Goal: Information Seeking & Learning: Find specific fact

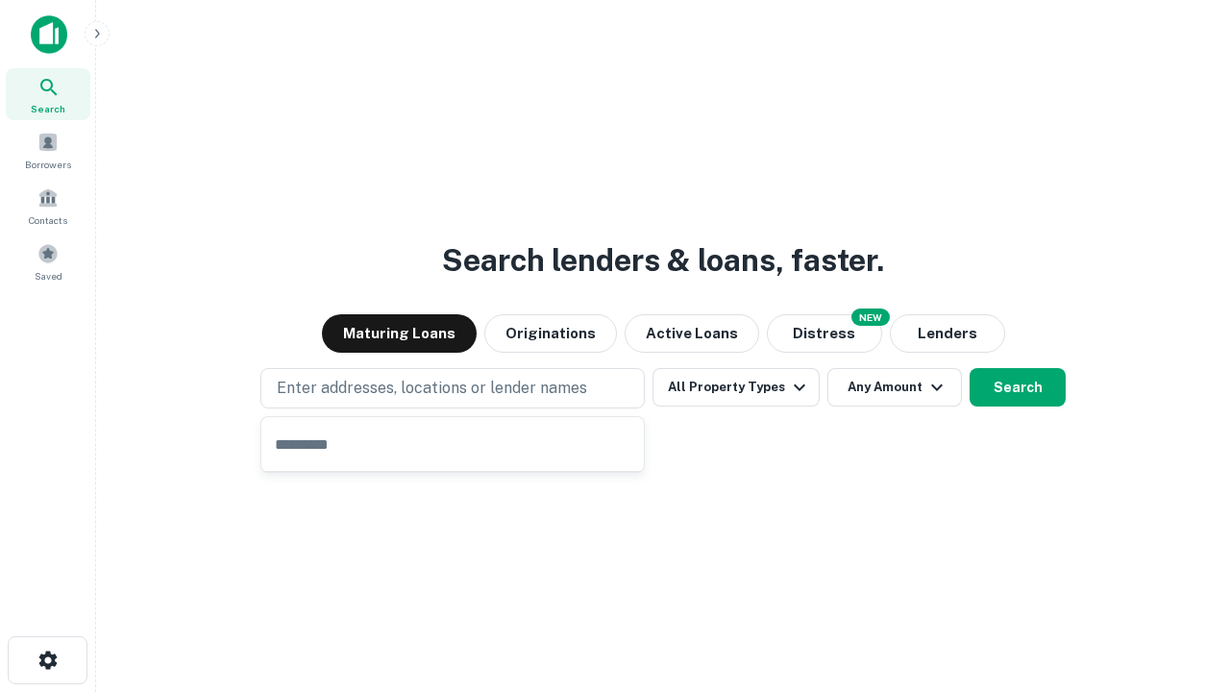
type input "**********"
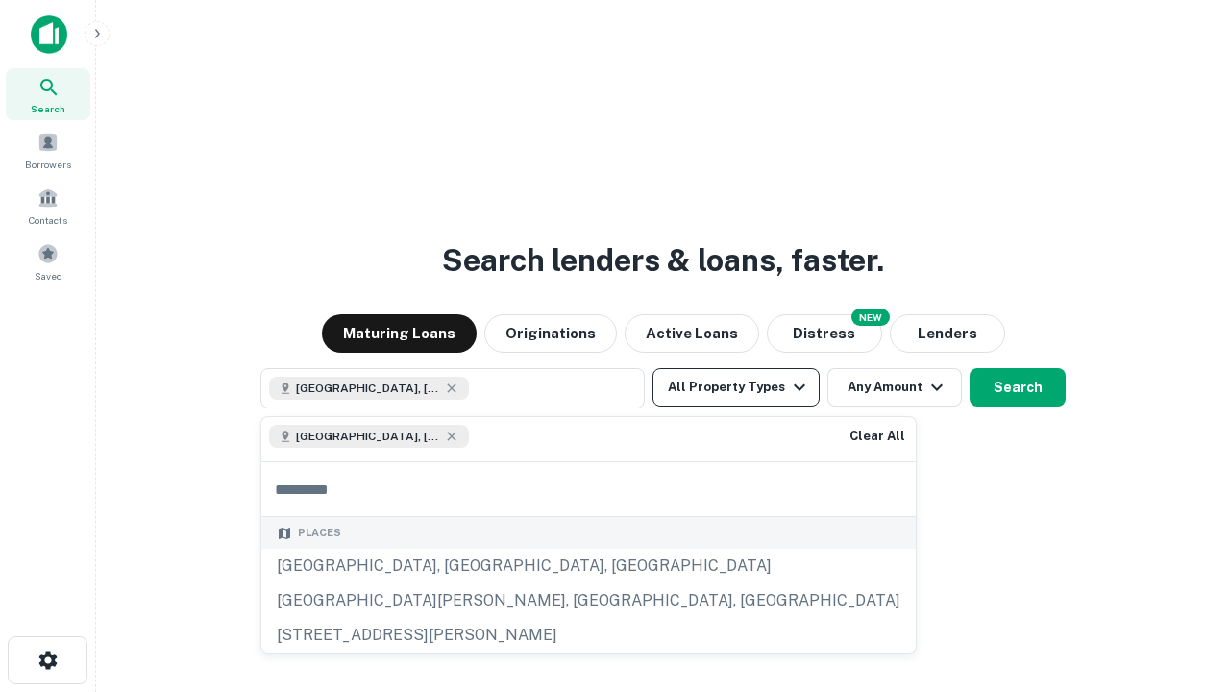
click at [736, 387] on button "All Property Types" at bounding box center [736, 387] width 167 height 38
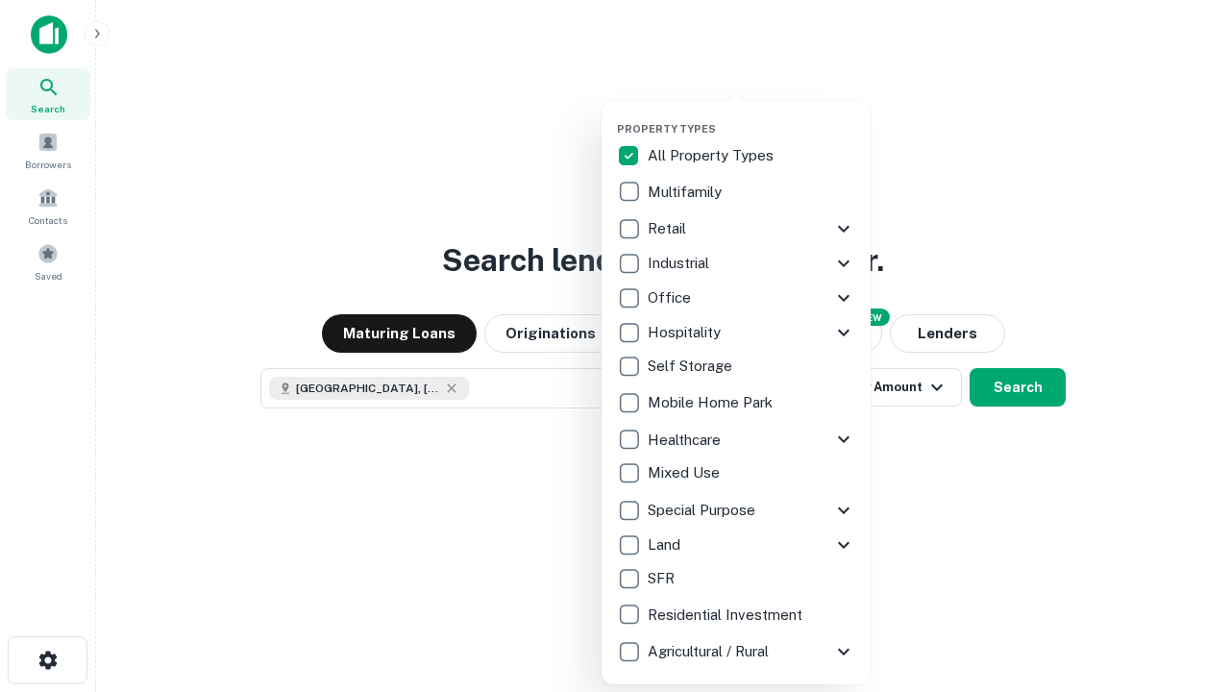
click at [752, 116] on button "button" at bounding box center [751, 116] width 269 height 1
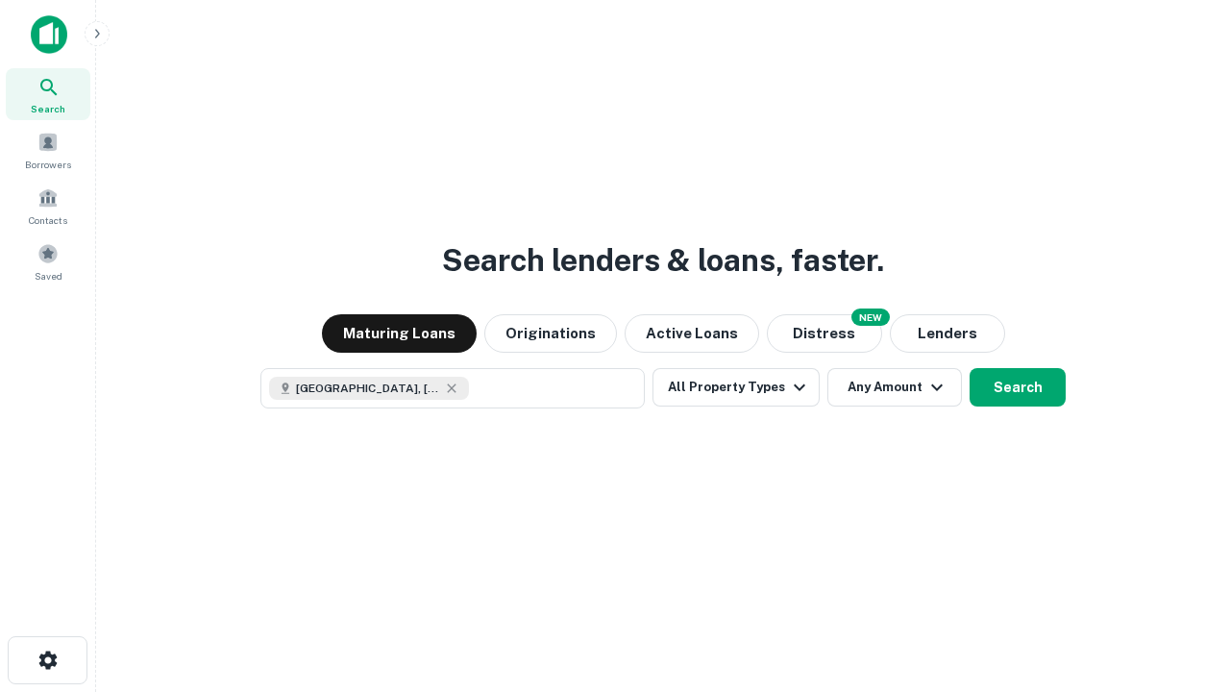
scroll to position [31, 0]
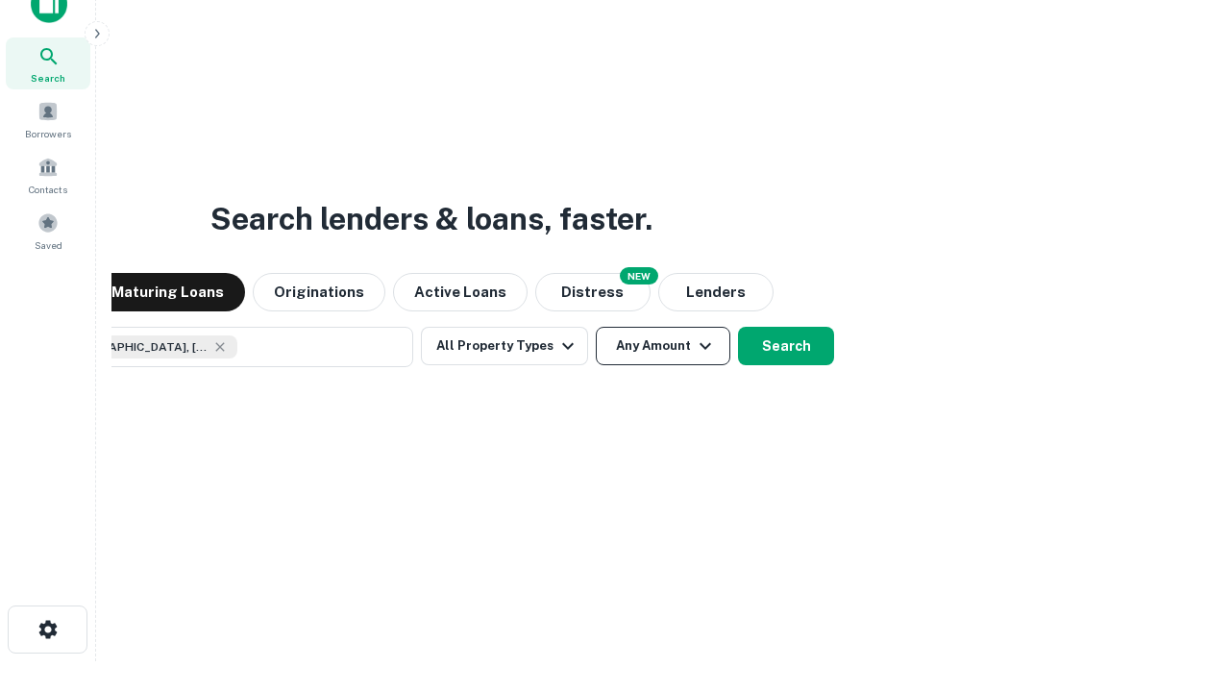
click at [596, 327] on button "Any Amount" at bounding box center [663, 346] width 135 height 38
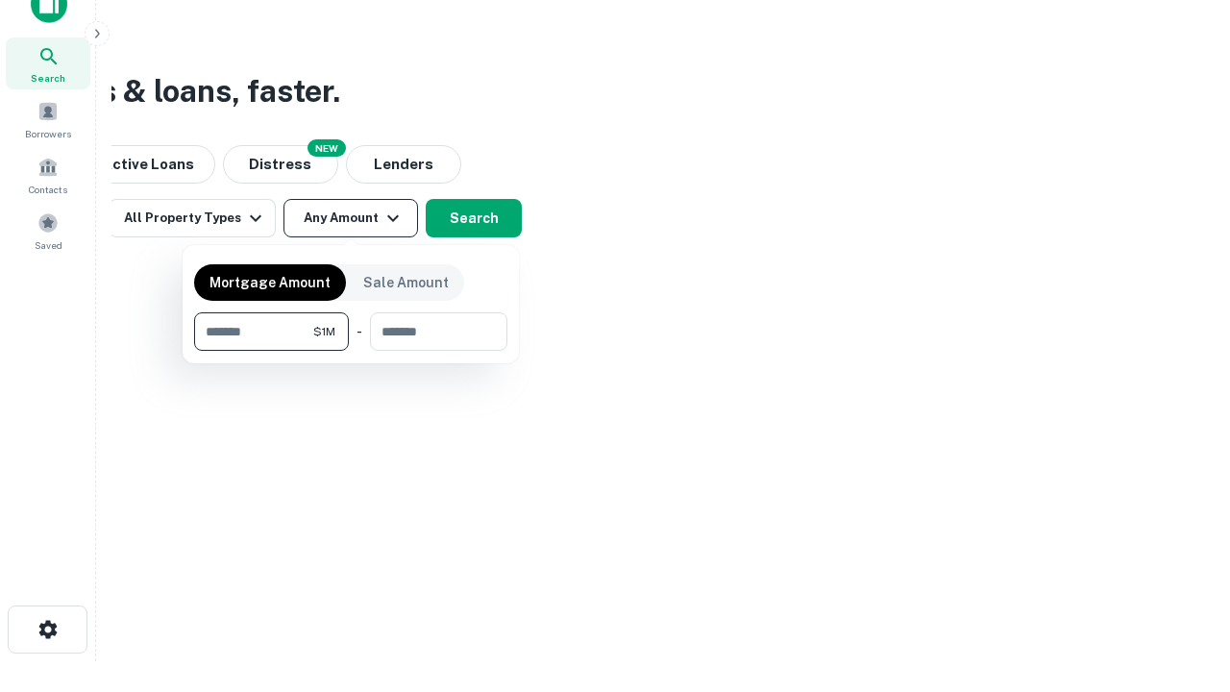
type input "*******"
click at [351, 351] on button "button" at bounding box center [350, 351] width 313 height 1
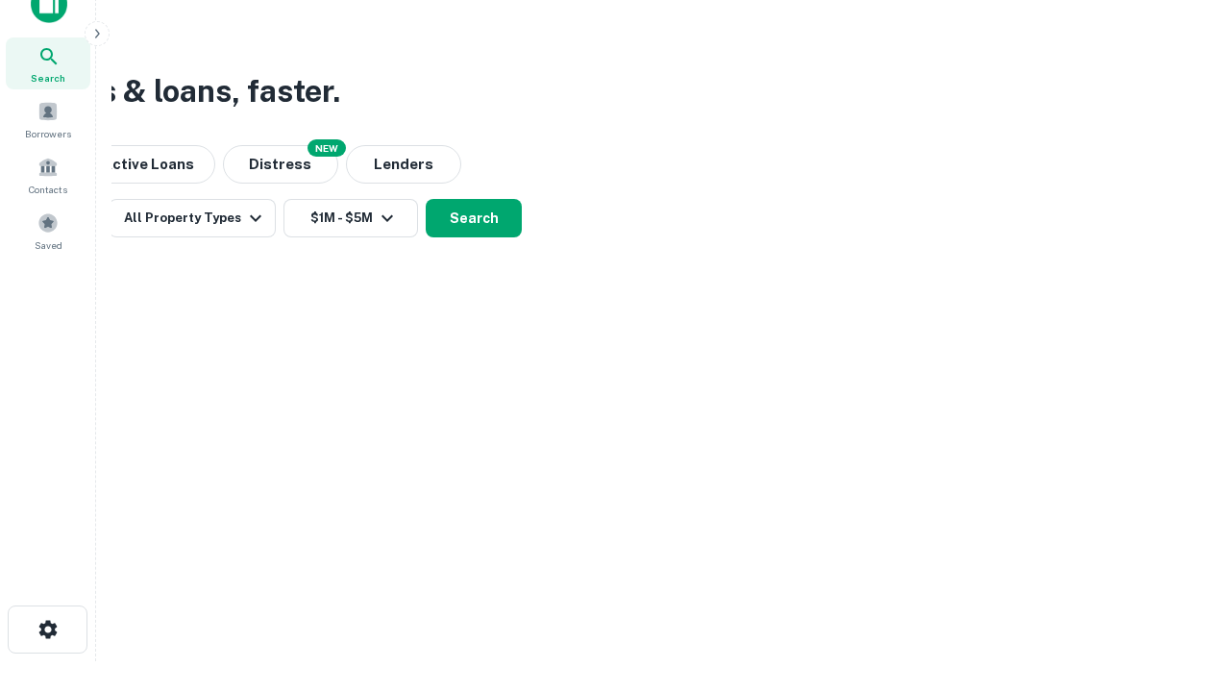
scroll to position [31, 0]
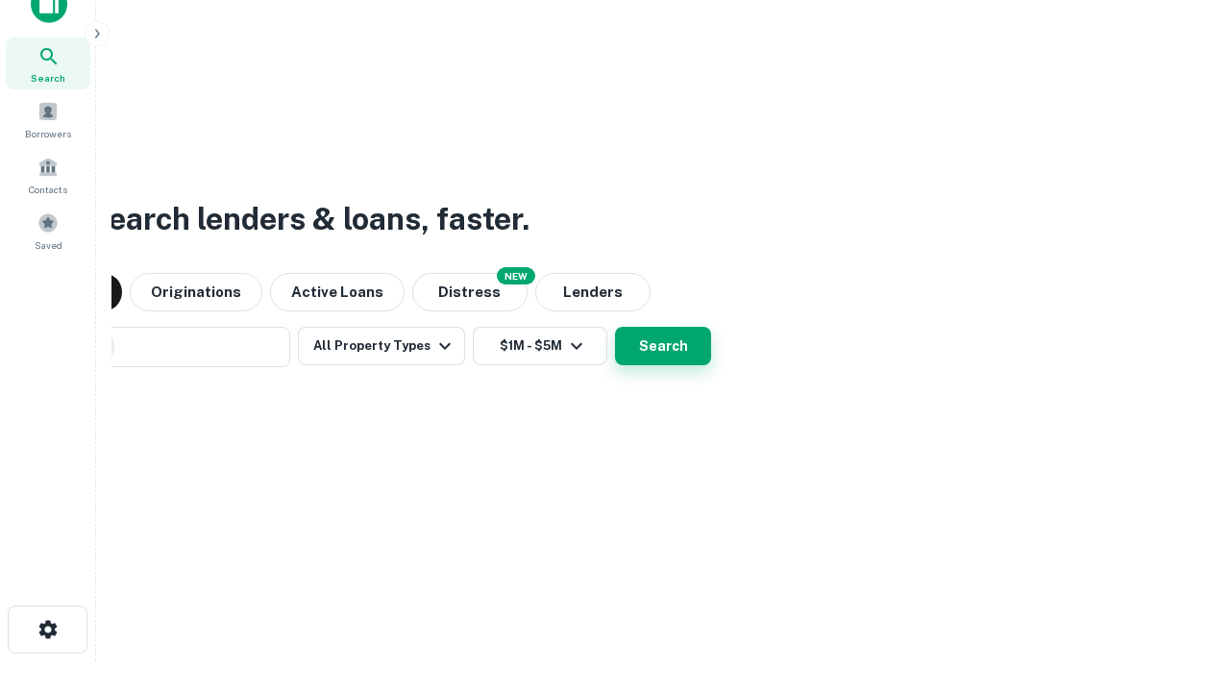
click at [615, 327] on button "Search" at bounding box center [663, 346] width 96 height 38
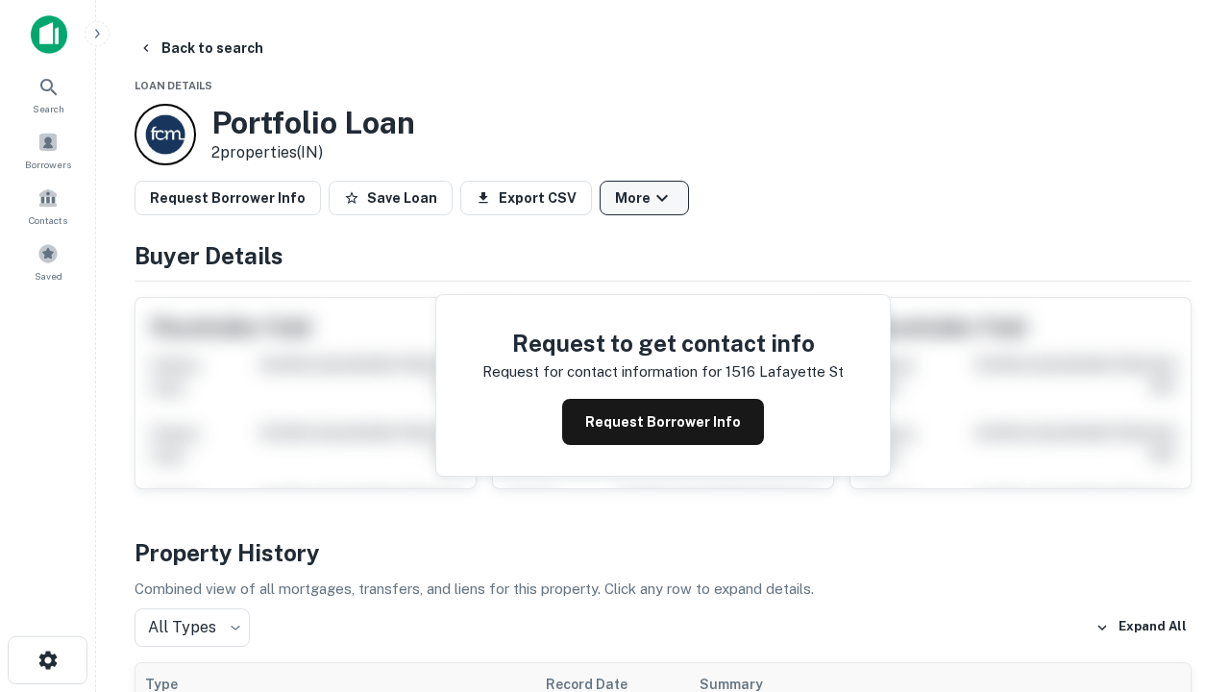
click at [644, 198] on button "More" at bounding box center [644, 198] width 89 height 35
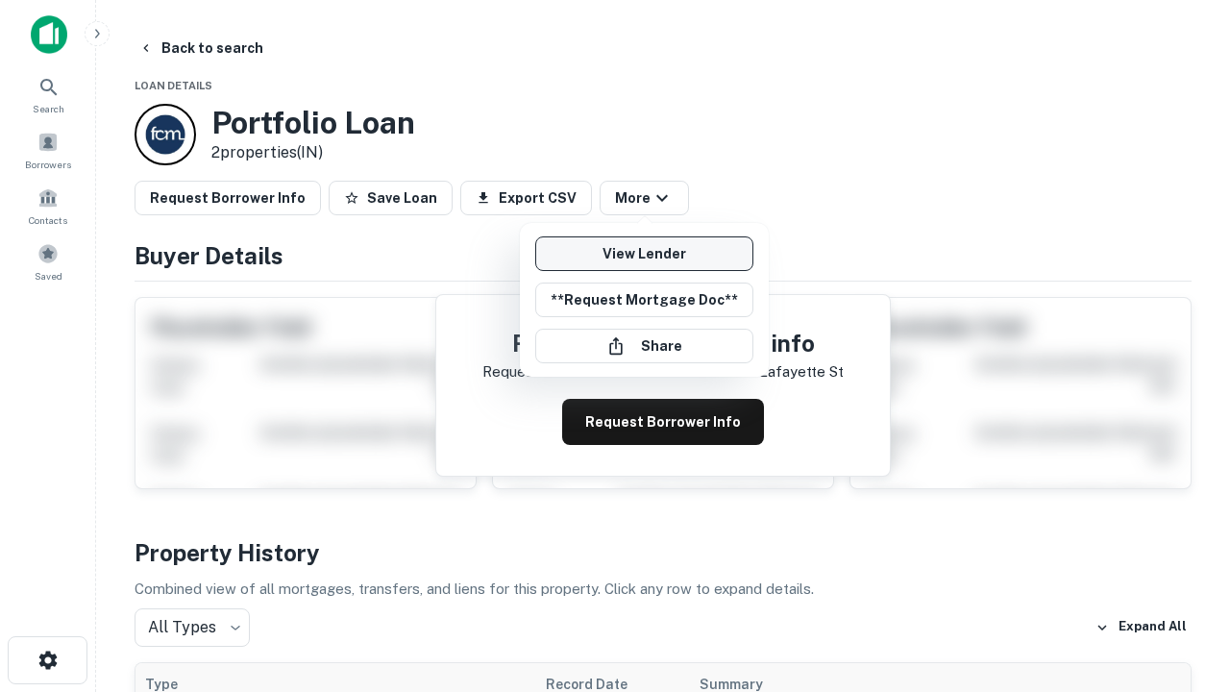
click at [644, 254] on link "View Lender" at bounding box center [644, 253] width 218 height 35
